Goal: Transaction & Acquisition: Purchase product/service

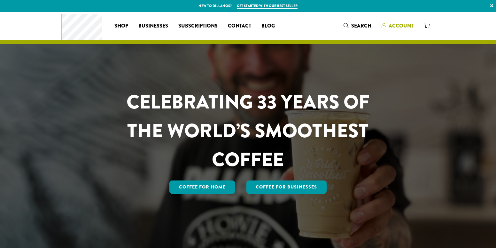
drag, startPoint x: 0, startPoint y: 0, endPoint x: 399, endPoint y: 26, distance: 399.6
click at [403, 24] on span "Account" at bounding box center [401, 25] width 25 height 7
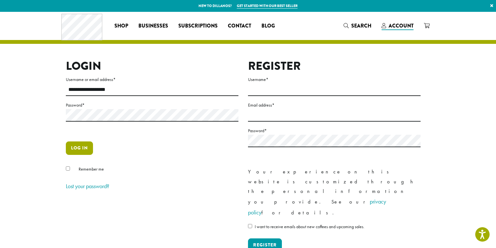
click at [78, 145] on button "Log in" at bounding box center [79, 147] width 27 height 13
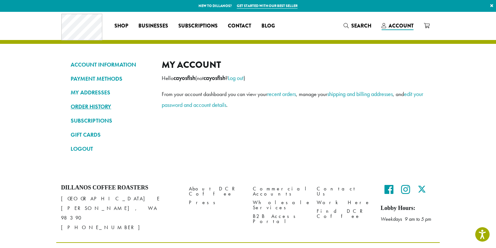
click at [101, 105] on link "ORDER HISTORY" at bounding box center [112, 106] width 82 height 11
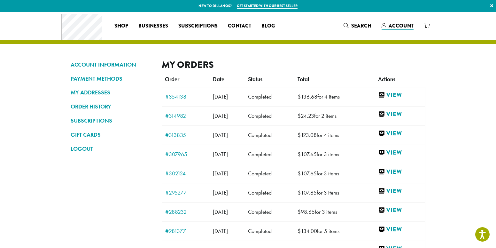
click at [176, 95] on link "#354138" at bounding box center [185, 97] width 41 height 6
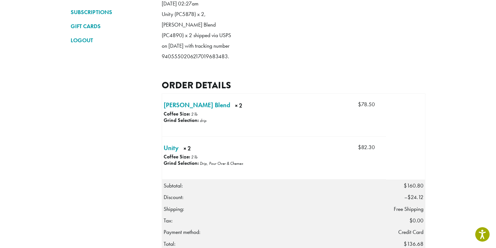
scroll to position [174, 0]
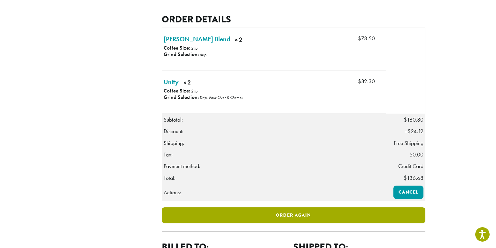
click at [277, 223] on link "Order again" at bounding box center [294, 215] width 264 height 16
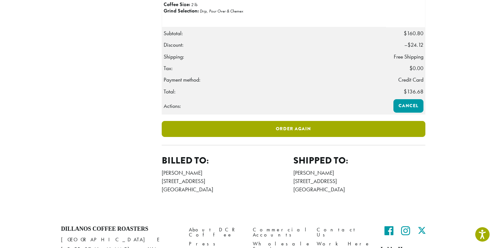
scroll to position [262, 0]
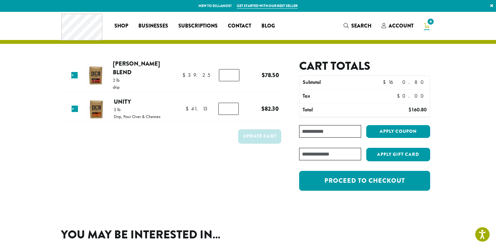
click at [302, 160] on div "Cart totals Subtotal $ 160.80 Tax $ 0.00 Total $ 160.80 Coupon: Apply coupon Ha…" at bounding box center [364, 128] width 131 height 138
paste input "**********"
type input "**********"
click at [404, 130] on button "Apply coupon" at bounding box center [398, 131] width 64 height 13
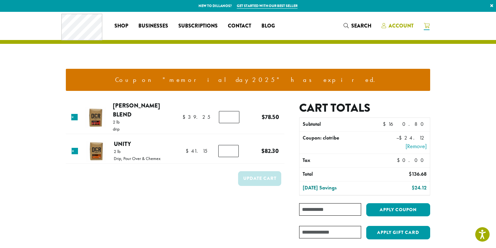
click at [403, 25] on span "Account" at bounding box center [401, 25] width 25 height 7
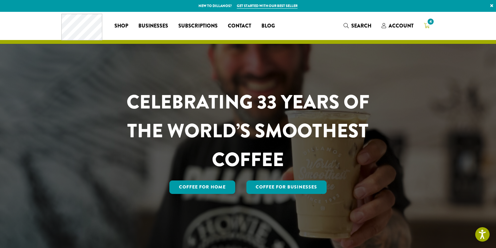
click at [429, 26] on span "4" at bounding box center [431, 21] width 9 height 9
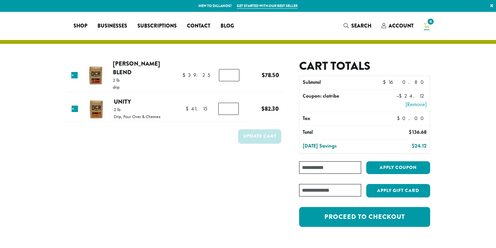
click at [309, 166] on input "Coupon:" at bounding box center [330, 167] width 62 height 12
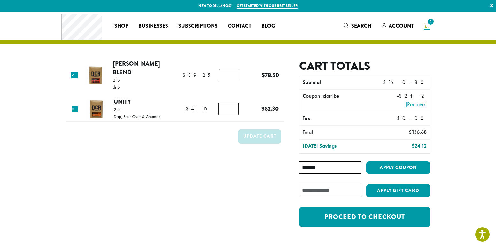
type input "********"
drag, startPoint x: 325, startPoint y: 168, endPoint x: 282, endPoint y: 168, distance: 43.2
click at [282, 168] on div "Product Price Quantity Subtotal × Howie’s Blend 2 lb drip $ 39.25 $ 39.25 Howie…" at bounding box center [248, 146] width 365 height 174
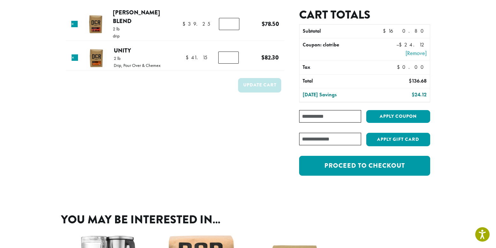
scroll to position [58, 0]
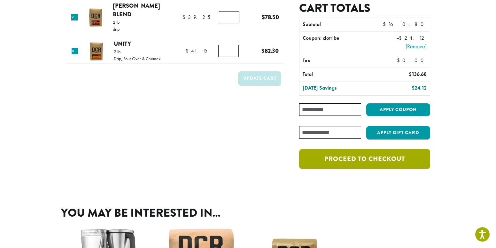
click at [368, 164] on link "Proceed to checkout" at bounding box center [364, 159] width 131 height 20
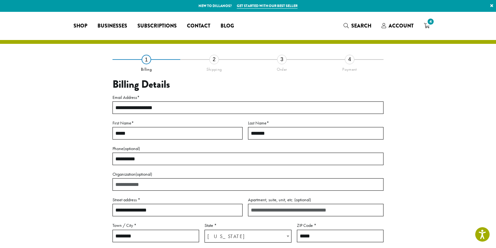
select select "**"
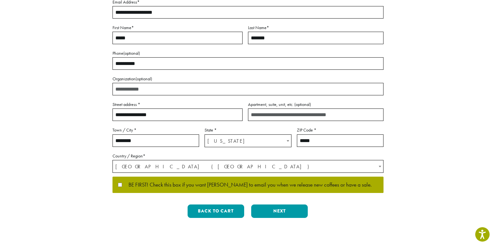
scroll to position [116, 0]
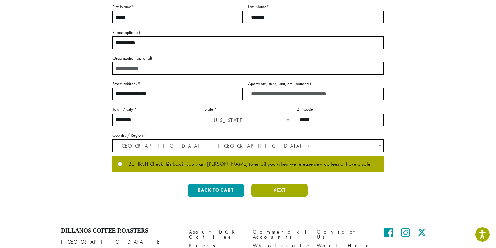
click at [276, 192] on button "Next" at bounding box center [279, 190] width 57 height 13
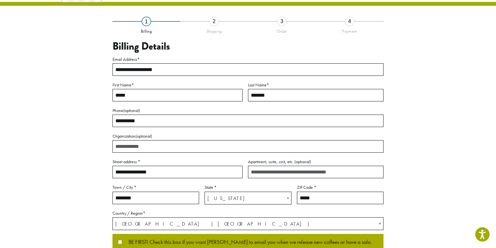
scroll to position [21, 0]
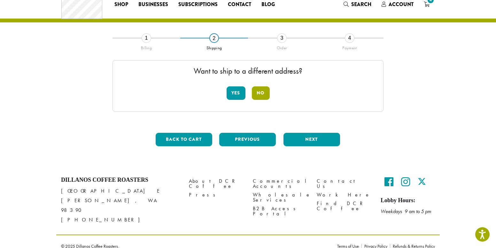
click at [261, 92] on button "No" at bounding box center [261, 92] width 18 height 13
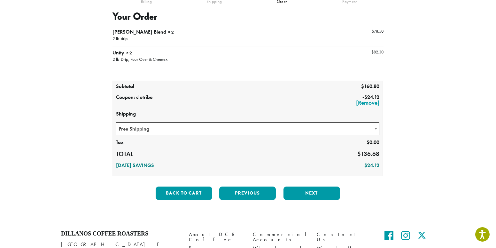
scroll to position [80, 0]
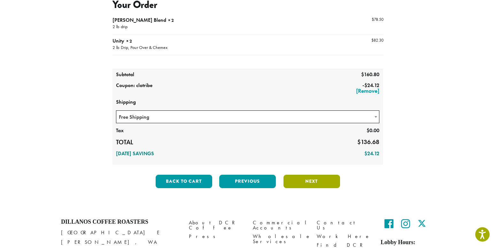
click at [318, 180] on button "Next" at bounding box center [312, 181] width 57 height 13
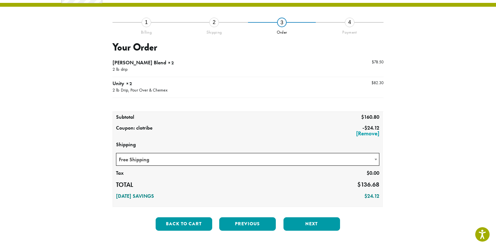
scroll to position [36, 0]
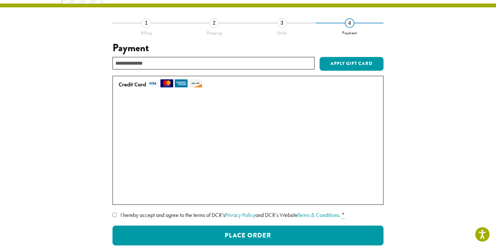
click at [121, 182] on label "• • • 4488 (expires 11/29)" at bounding box center [247, 182] width 256 height 10
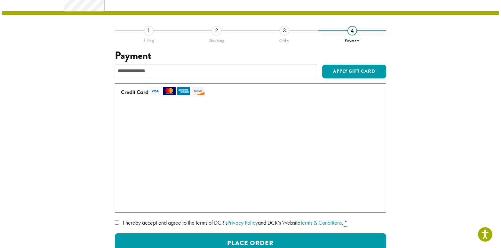
scroll to position [58, 0]
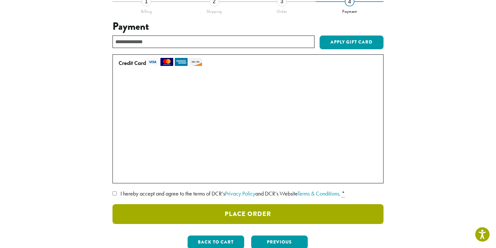
click at [249, 218] on button "Place Order" at bounding box center [248, 214] width 271 height 20
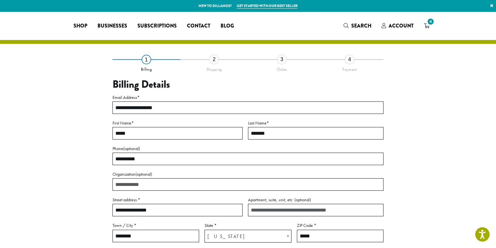
select select "**"
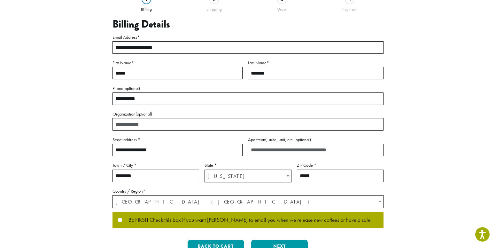
scroll to position [116, 0]
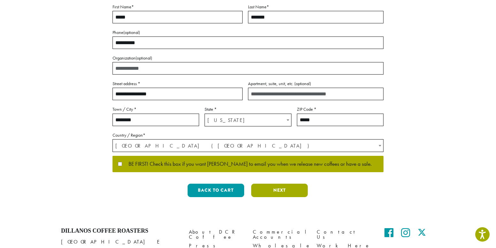
click at [279, 192] on button "Next" at bounding box center [279, 190] width 57 height 13
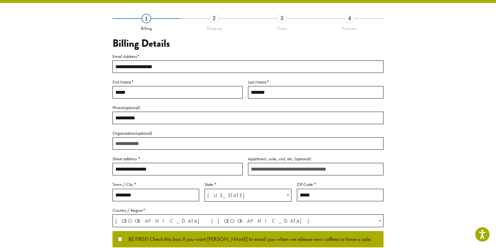
scroll to position [21, 0]
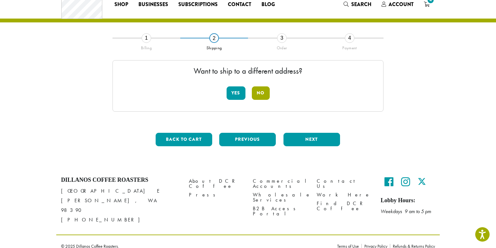
click at [266, 91] on button "No" at bounding box center [261, 92] width 18 height 13
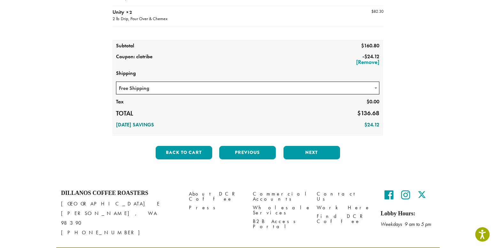
scroll to position [109, 0]
click at [308, 151] on button "Next" at bounding box center [312, 151] width 57 height 13
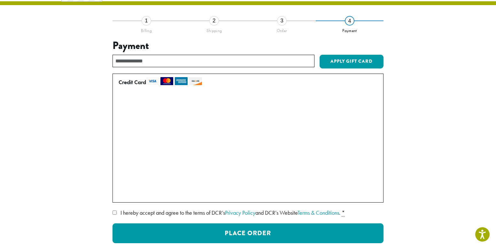
scroll to position [36, 0]
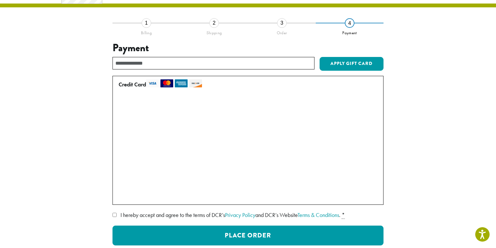
drag, startPoint x: 120, startPoint y: 183, endPoint x: 132, endPoint y: 185, distance: 12.7
click at [121, 183] on label "• • • 4488 (expires 11/29)" at bounding box center [247, 182] width 256 height 10
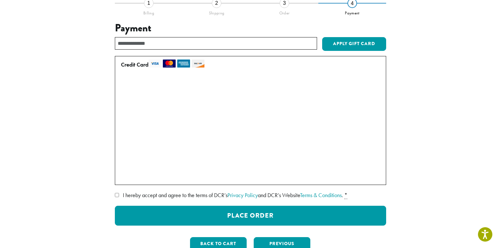
scroll to position [66, 0]
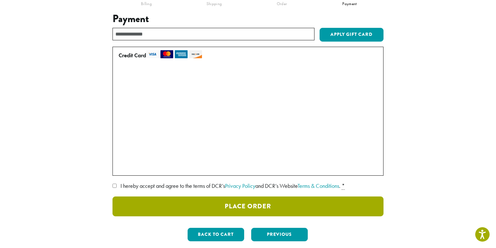
click at [245, 208] on button "Place Order" at bounding box center [248, 206] width 271 height 20
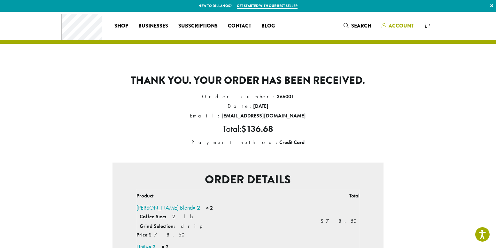
click at [396, 24] on span "Account" at bounding box center [401, 25] width 25 height 7
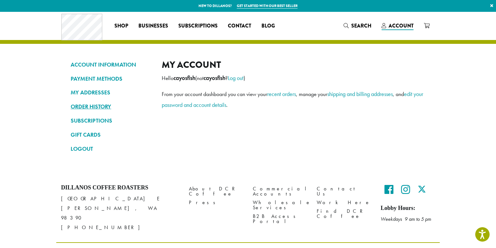
click at [76, 106] on link "ORDER HISTORY" at bounding box center [112, 106] width 82 height 11
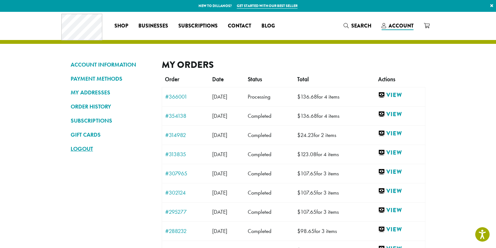
click at [86, 147] on link "LOGOUT" at bounding box center [112, 148] width 82 height 11
